Goal: Information Seeking & Learning: Find specific fact

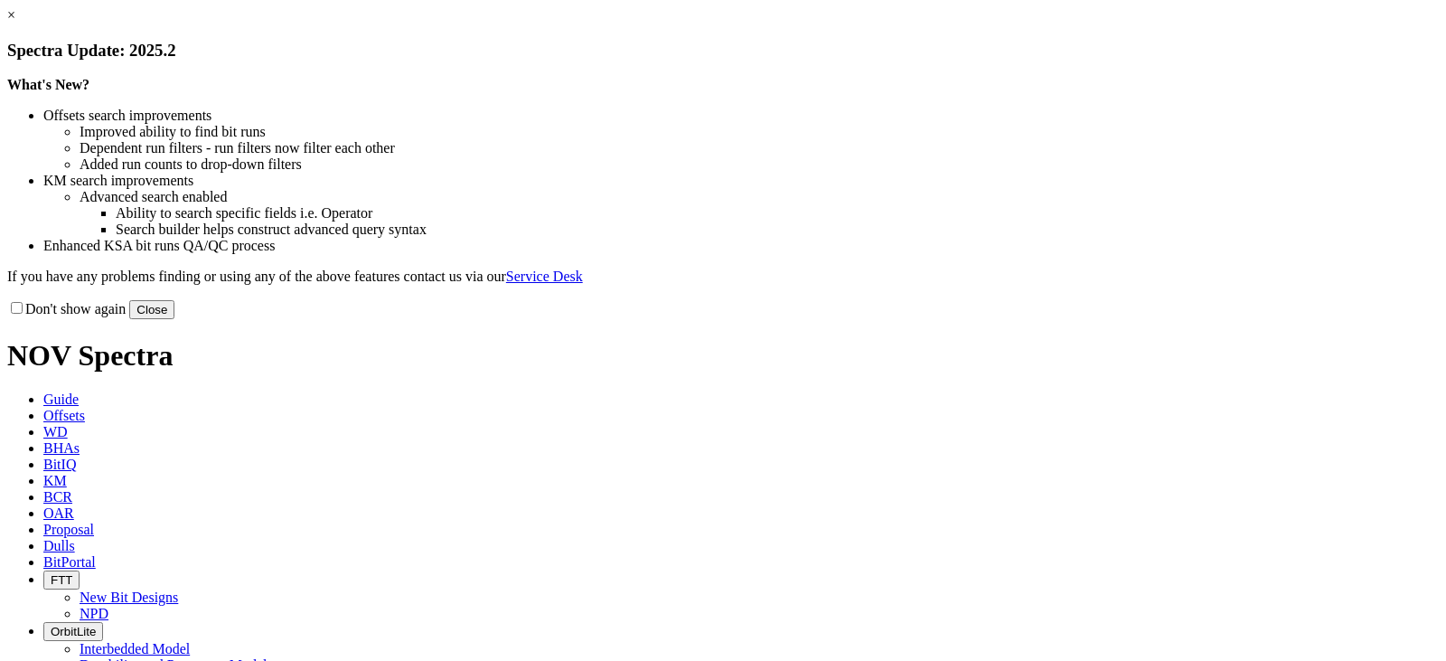
click at [174, 319] on button "Close" at bounding box center [151, 309] width 45 height 19
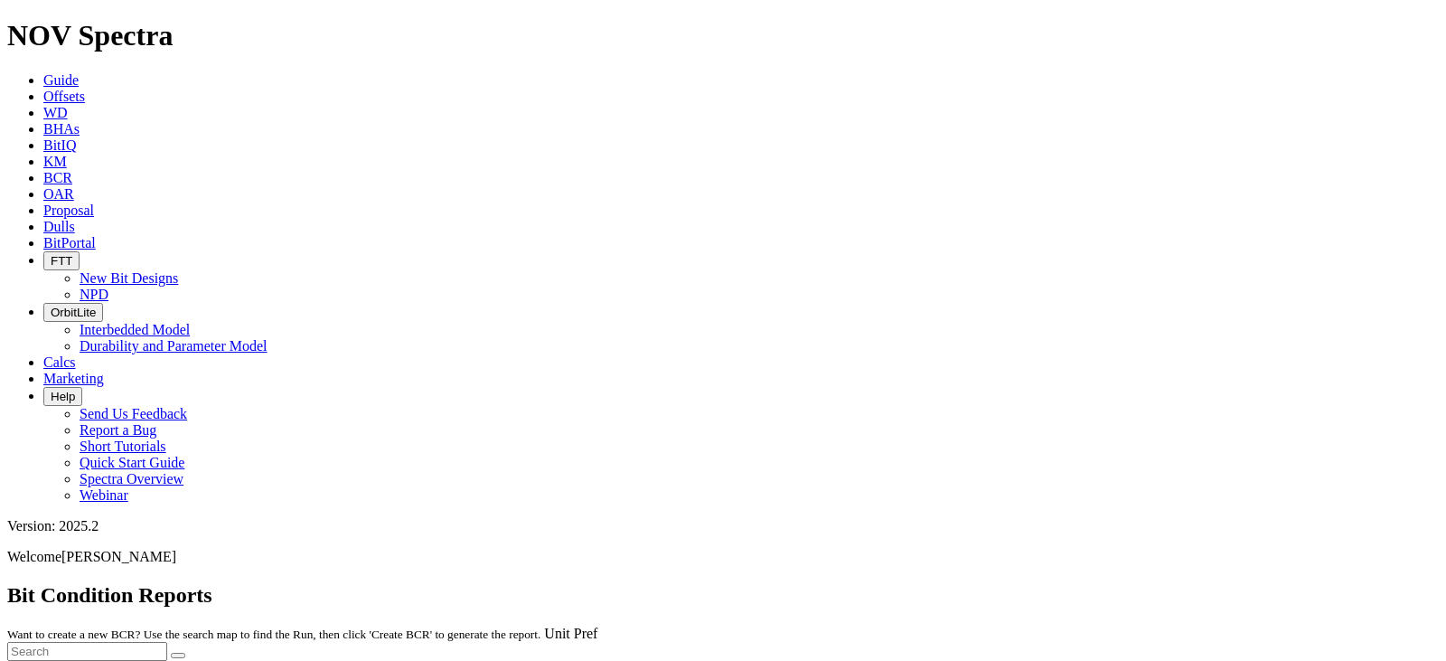
click at [67, 154] on span "KM" at bounding box center [54, 161] width 23 height 15
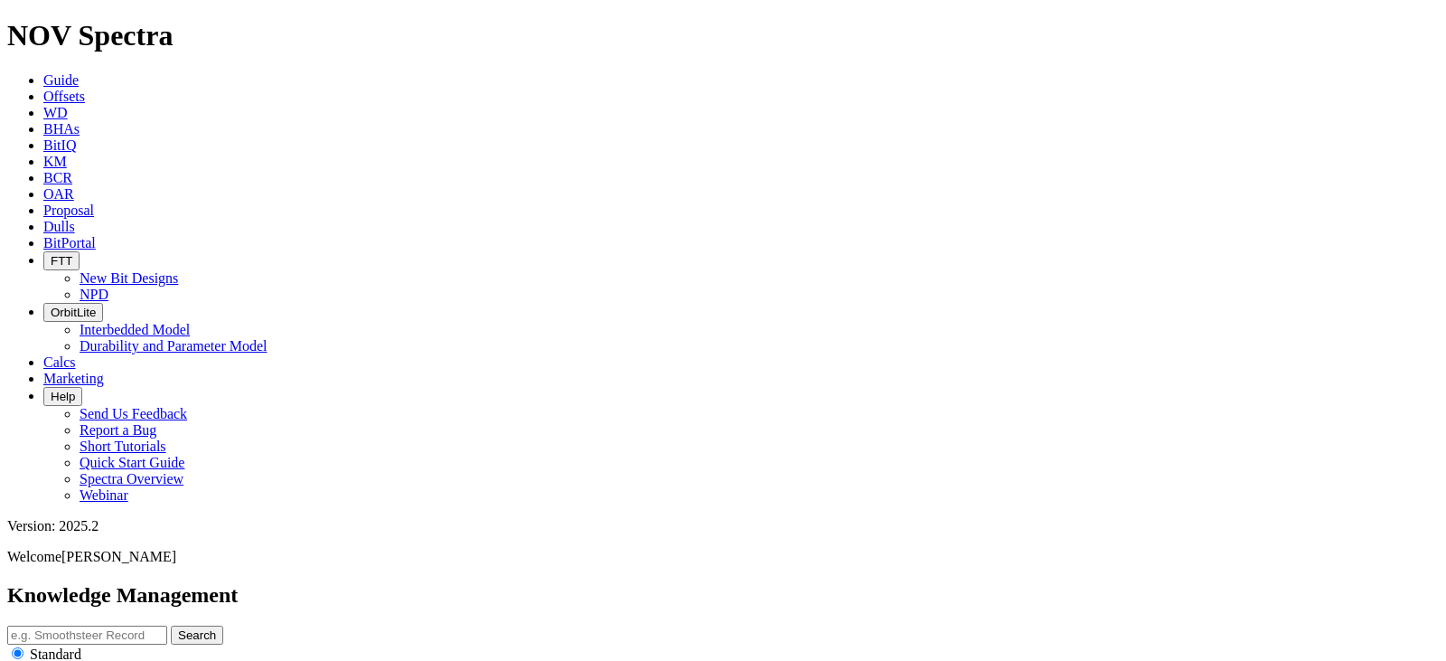
click at [167, 625] on input "text" at bounding box center [87, 634] width 160 height 19
type input "P"
type input "26 TK66"
click at [178, 628] on icon "submit" at bounding box center [178, 635] width 0 height 14
drag, startPoint x: 553, startPoint y: 94, endPoint x: 513, endPoint y: 101, distance: 40.4
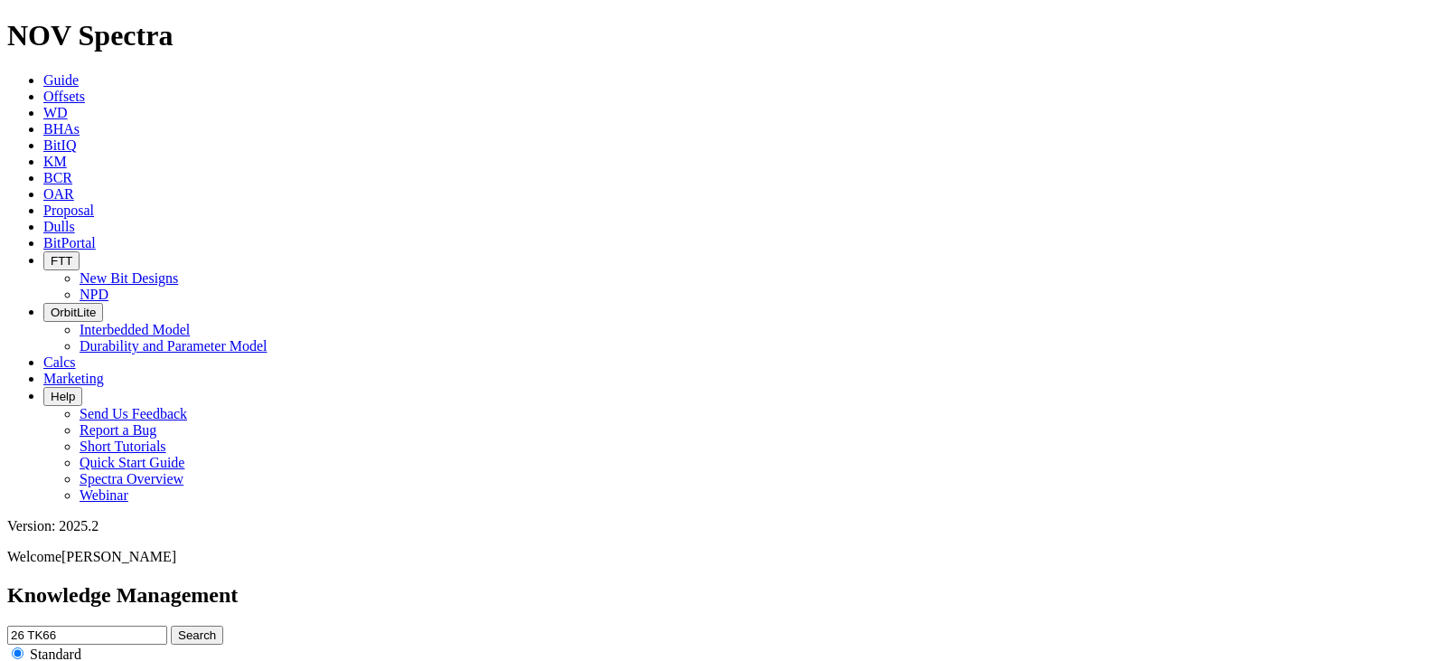
click at [167, 625] on input "26 TK66" at bounding box center [87, 634] width 160 height 19
type input "26"
click at [223, 625] on button "Search" at bounding box center [197, 634] width 52 height 19
click at [23, 660] on input "radio" at bounding box center [18, 671] width 12 height 12
radio input "true"
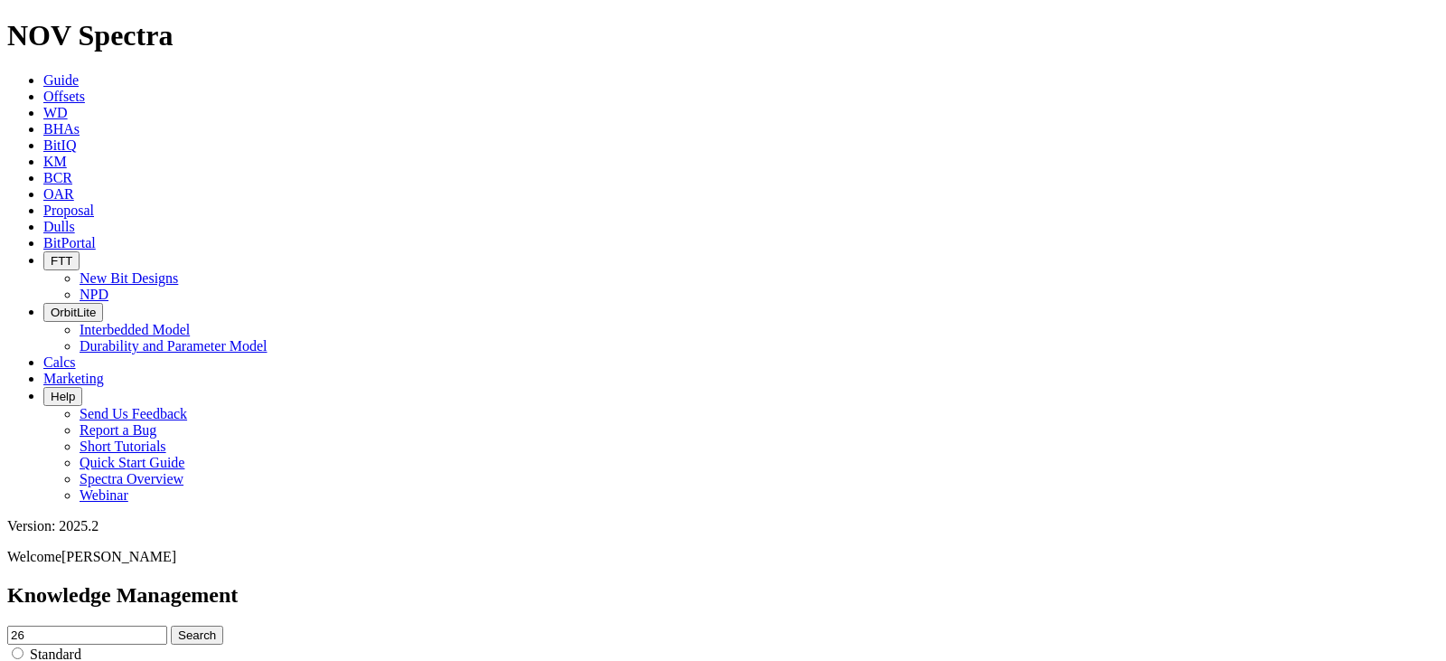
click at [685, 644] on div "Standard" at bounding box center [722, 653] width 1431 height 18
click at [23, 647] on input "radio" at bounding box center [18, 653] width 12 height 12
radio input "true"
radio input "false"
click at [167, 625] on input "26" at bounding box center [87, 634] width 160 height 19
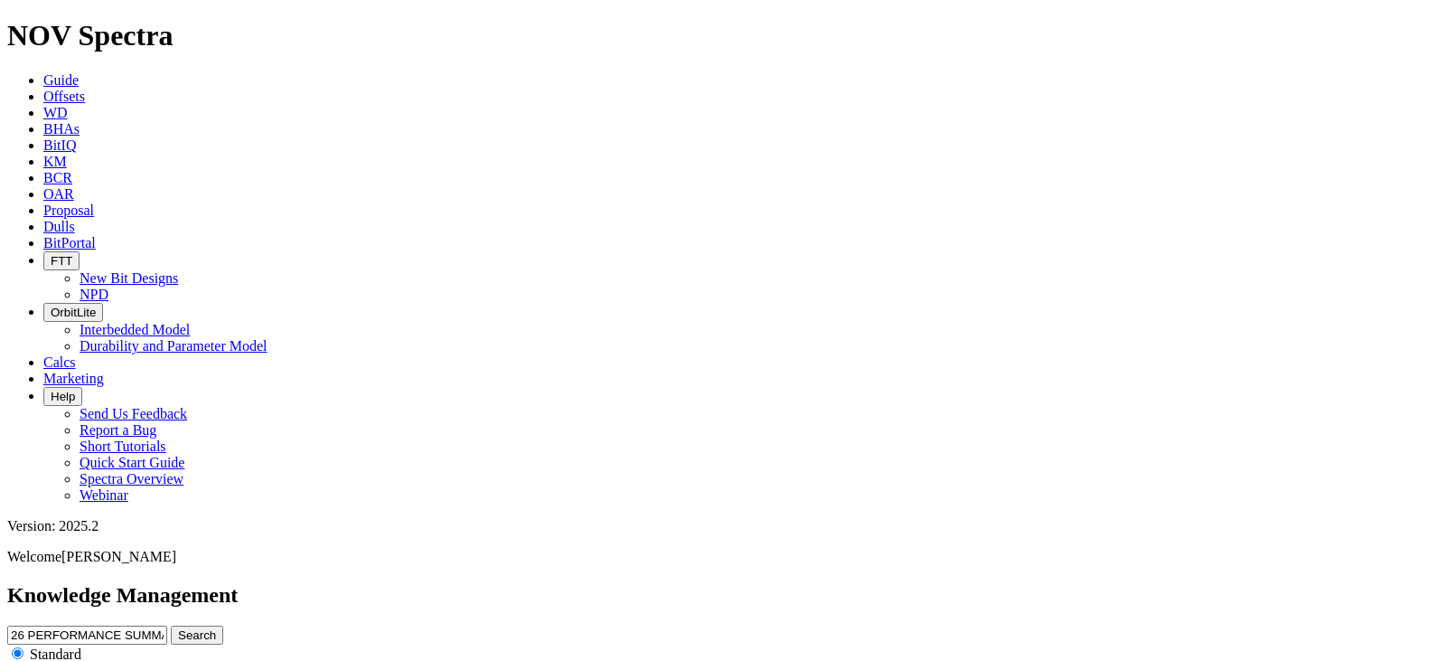
type input "26 PERFORMANCE SUMMARY"
click at [171, 625] on button "Search" at bounding box center [197, 634] width 52 height 19
drag, startPoint x: 701, startPoint y: 83, endPoint x: 519, endPoint y: 105, distance: 183.8
click at [167, 625] on input "26 PERFORMANCE SUMMARY" at bounding box center [87, 634] width 160 height 19
type input "26 INCH"
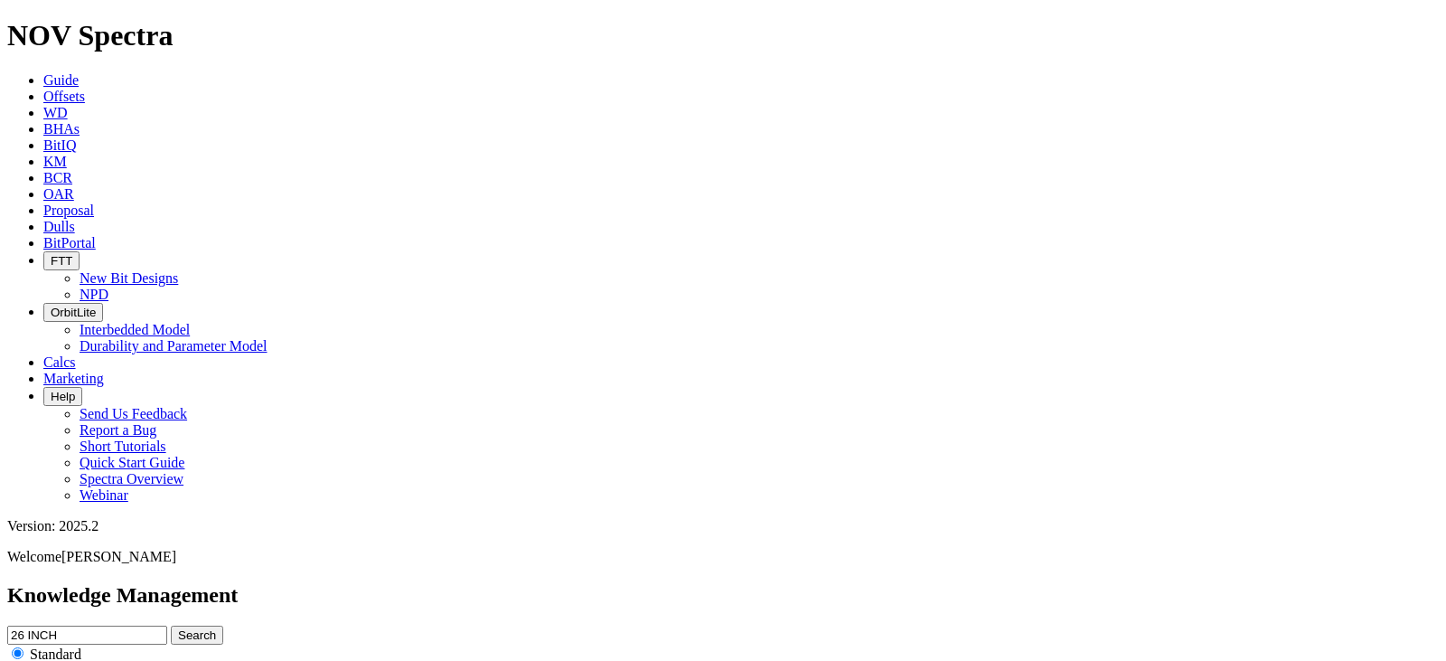
click at [171, 625] on button "Search" at bounding box center [197, 634] width 52 height 19
click at [223, 625] on button "Search" at bounding box center [197, 634] width 52 height 19
drag, startPoint x: 561, startPoint y: 90, endPoint x: 515, endPoint y: 98, distance: 46.6
click at [167, 625] on input "26 INCH" at bounding box center [87, 634] width 160 height 19
type input "26""
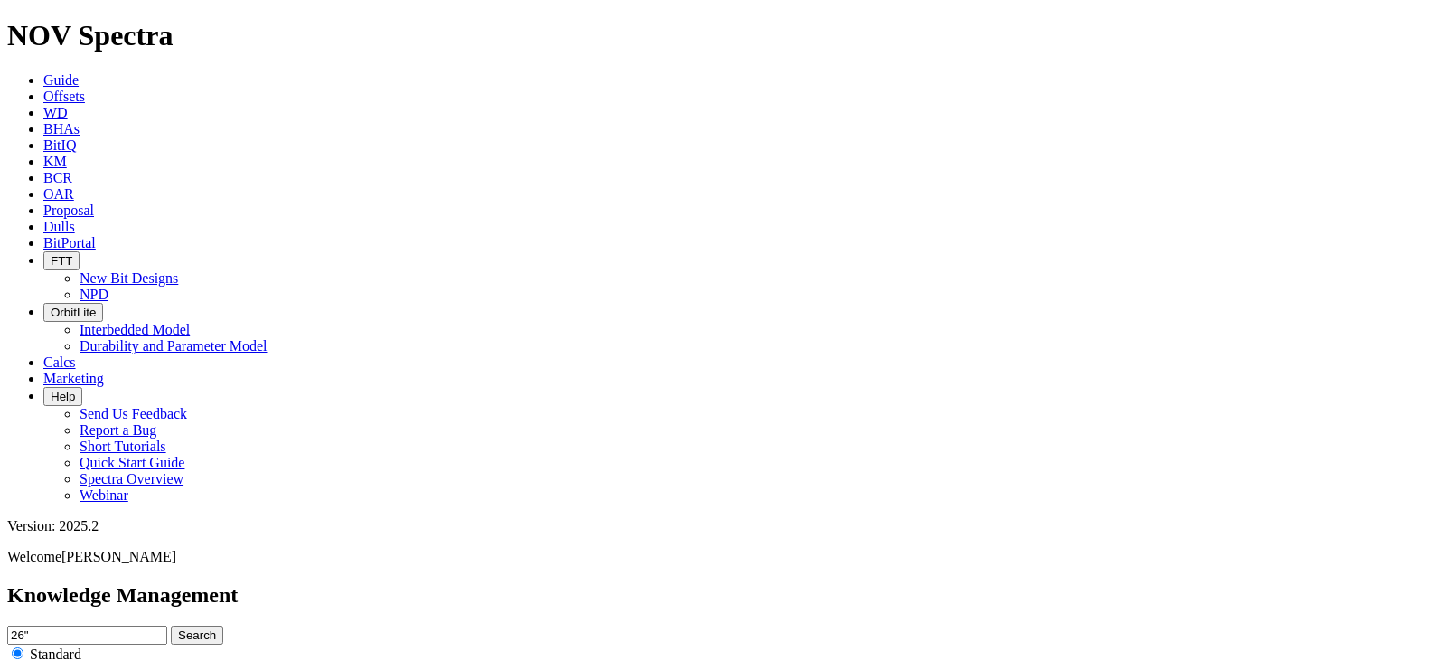
click at [223, 625] on button "Search" at bounding box center [197, 634] width 52 height 19
click at [167, 625] on input "26"" at bounding box center [87, 634] width 160 height 19
type input "26.000"
click at [171, 625] on button "Search" at bounding box center [197, 634] width 52 height 19
click at [223, 625] on button "Search" at bounding box center [197, 634] width 52 height 19
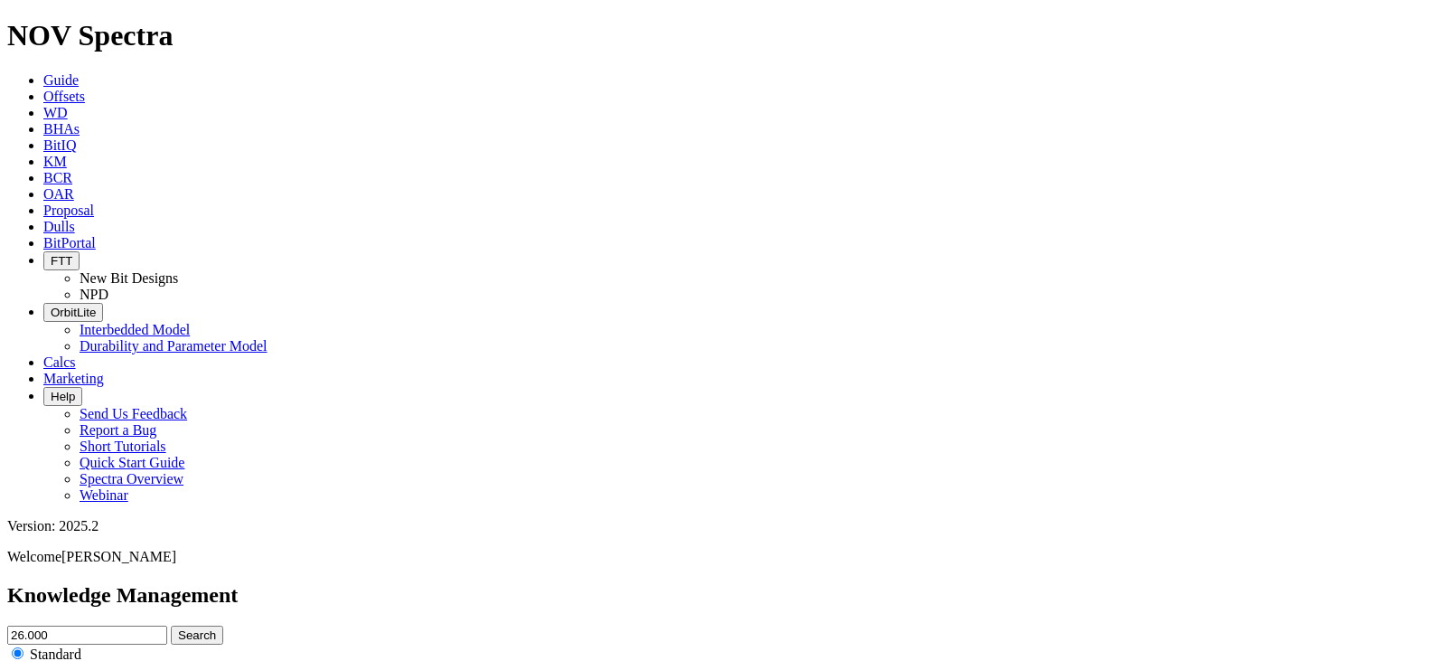
scroll to position [5161, 0]
click at [167, 625] on input "26.000" at bounding box center [87, 634] width 160 height 19
type input "26.000IN"
click at [171, 625] on button "Search" at bounding box center [197, 634] width 52 height 19
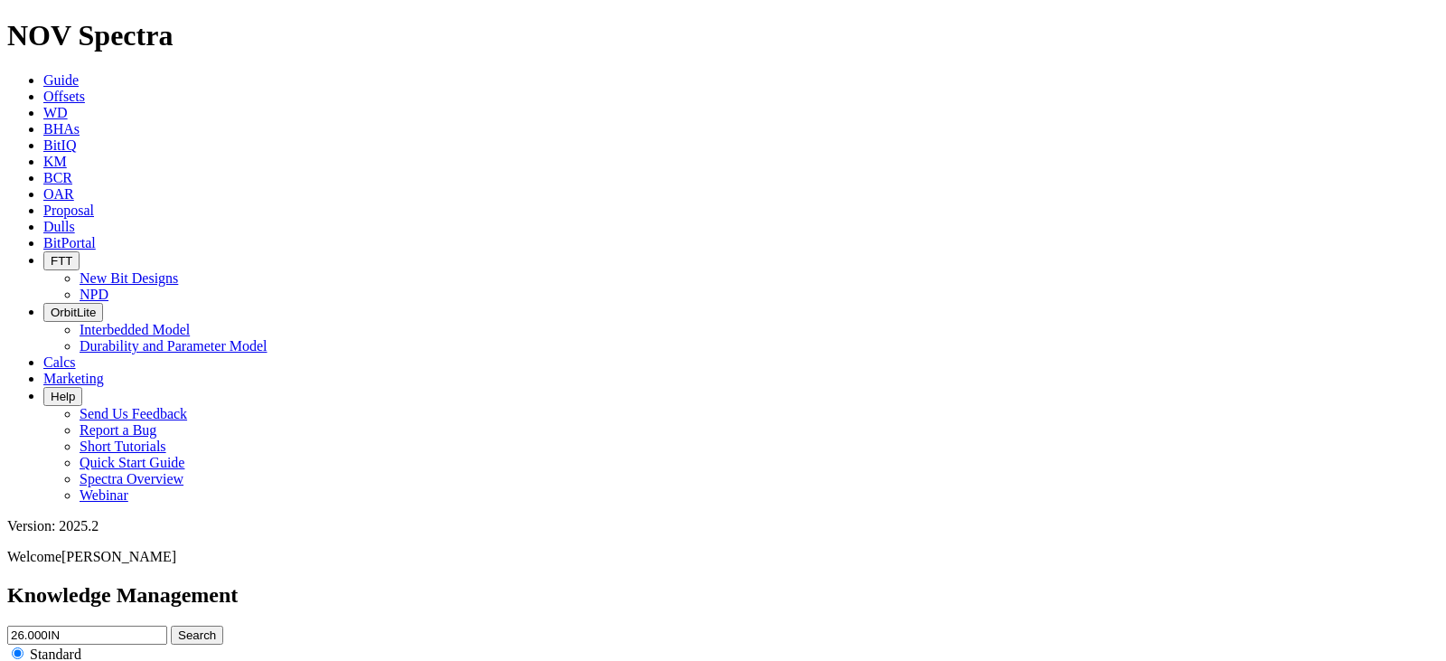
click at [167, 625] on input "26.000IN" at bounding box center [87, 634] width 160 height 19
type input "26in"
click at [223, 625] on button "Search" at bounding box center [197, 634] width 52 height 19
